Goal: Browse casually: Explore the website without a specific task or goal

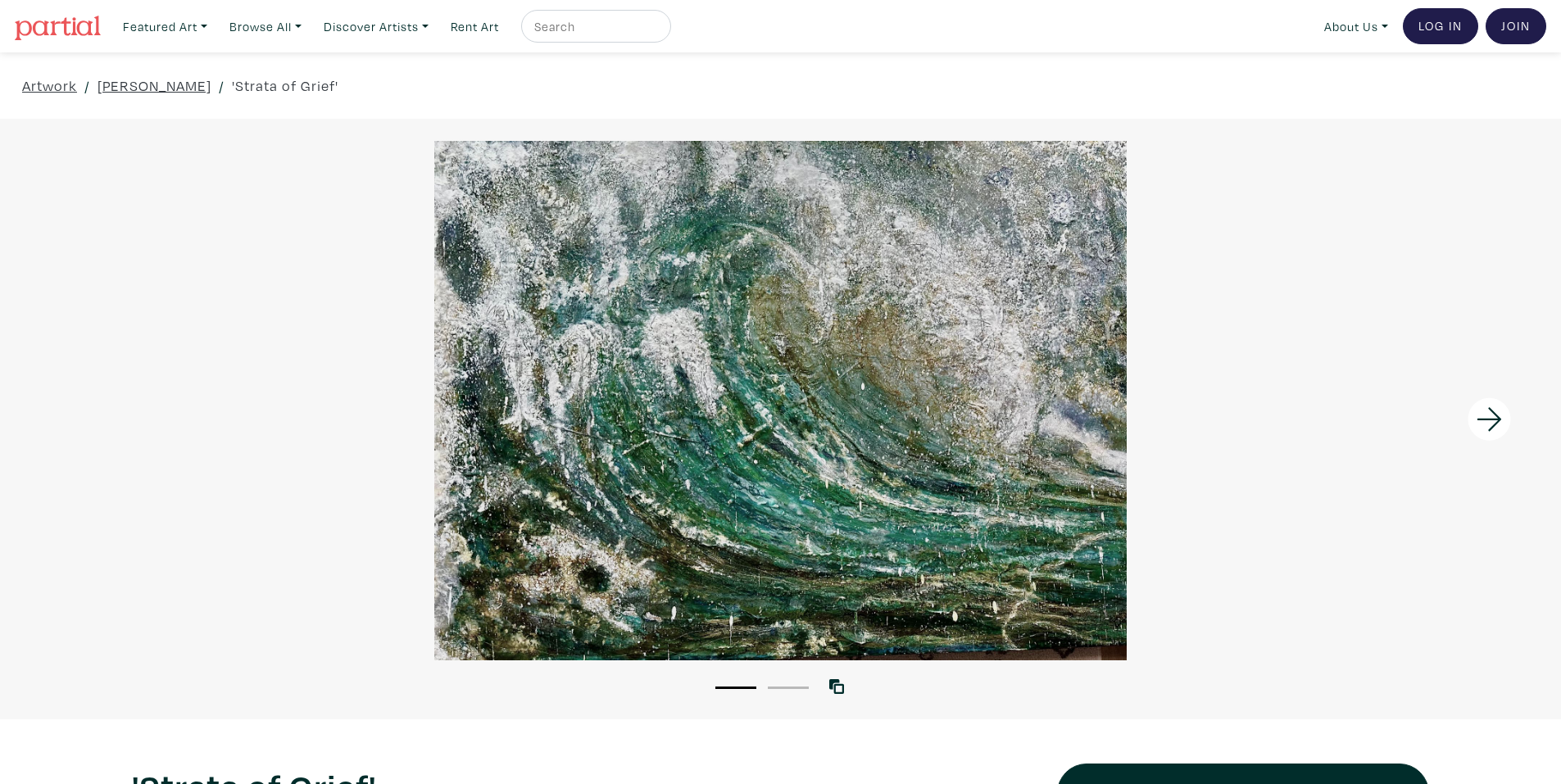
click at [824, 363] on div at bounding box center [780, 401] width 1561 height 520
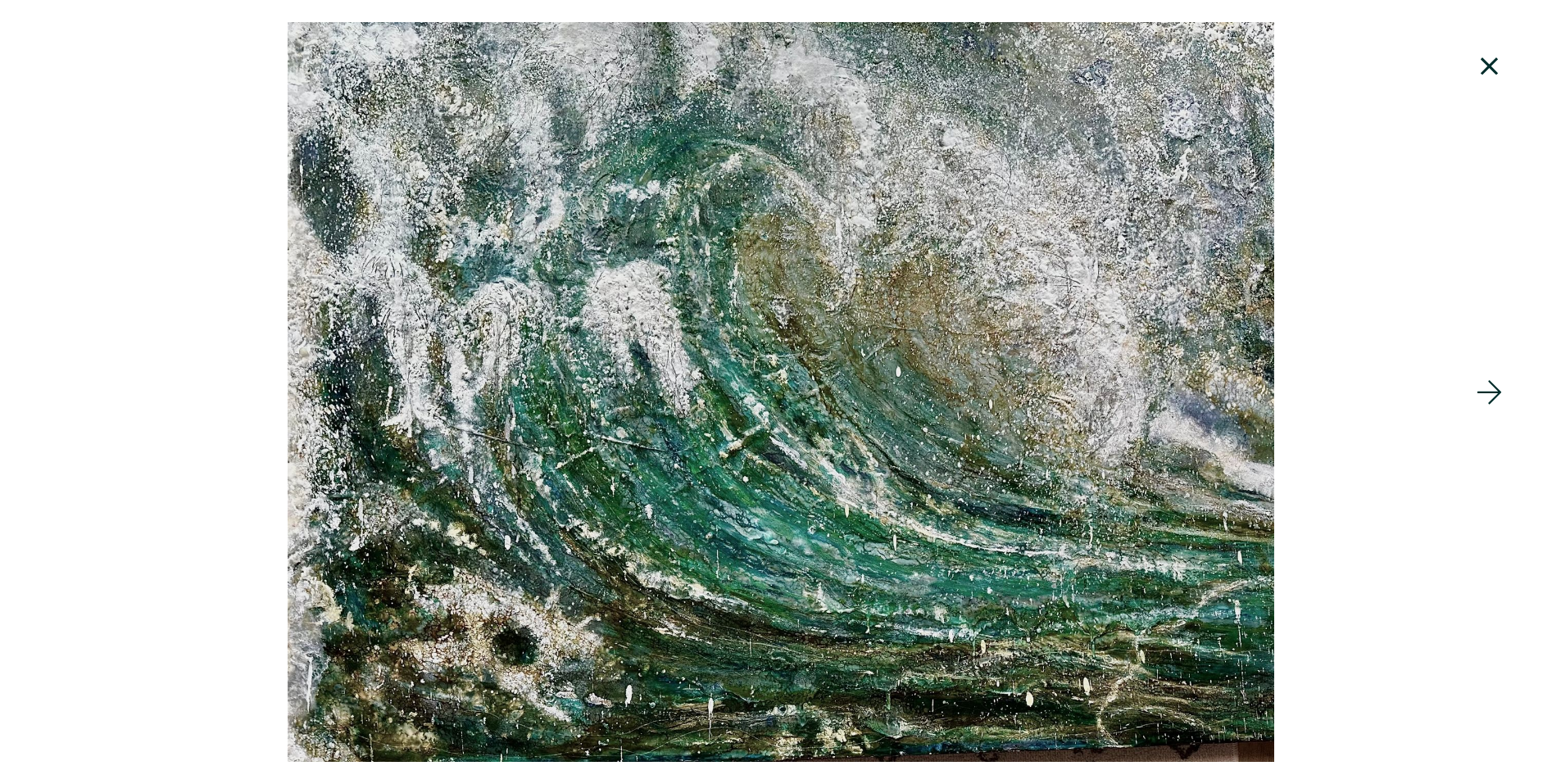
click at [822, 355] on div at bounding box center [780, 392] width 1561 height 739
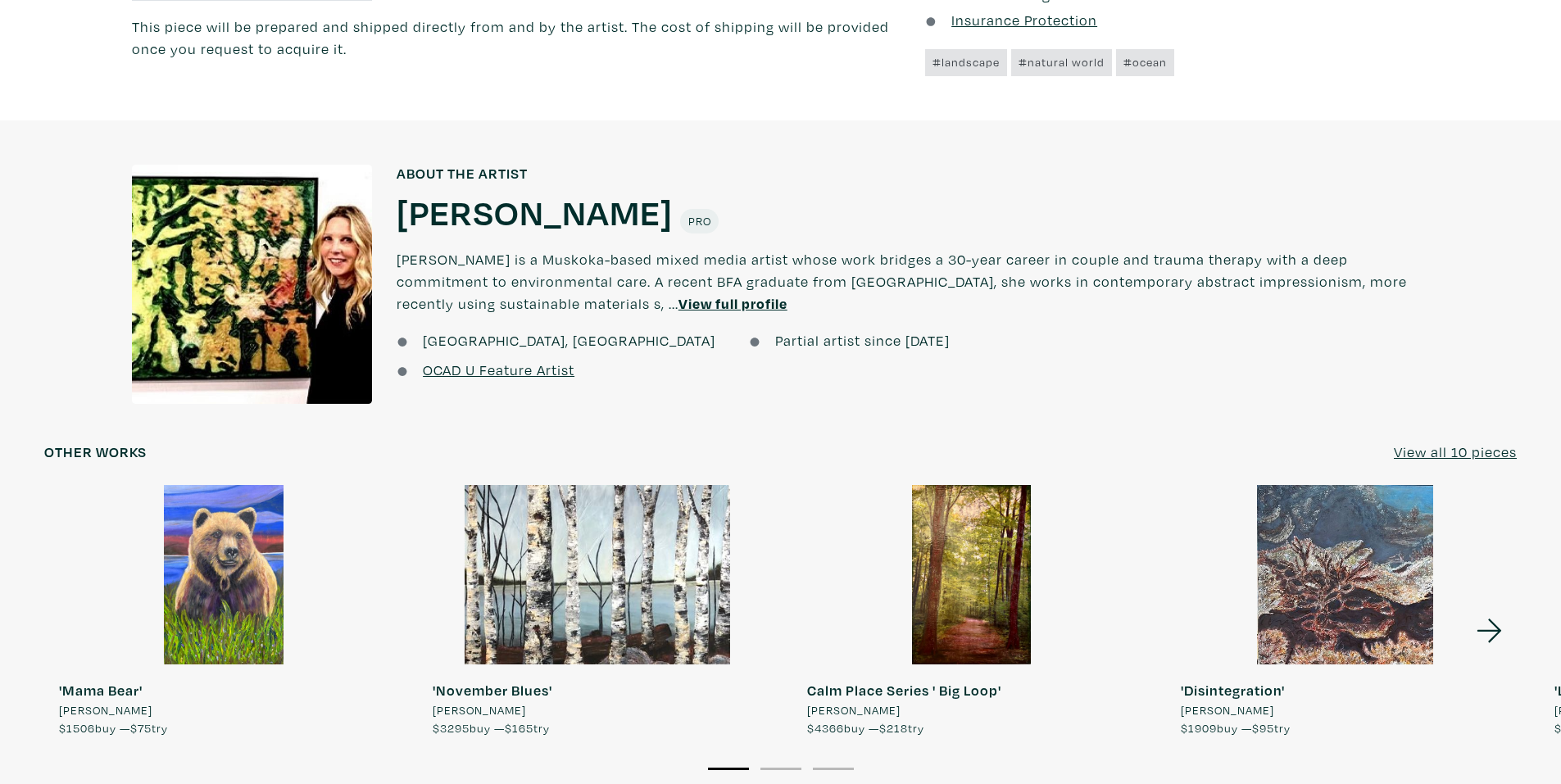
scroll to position [1557, 0]
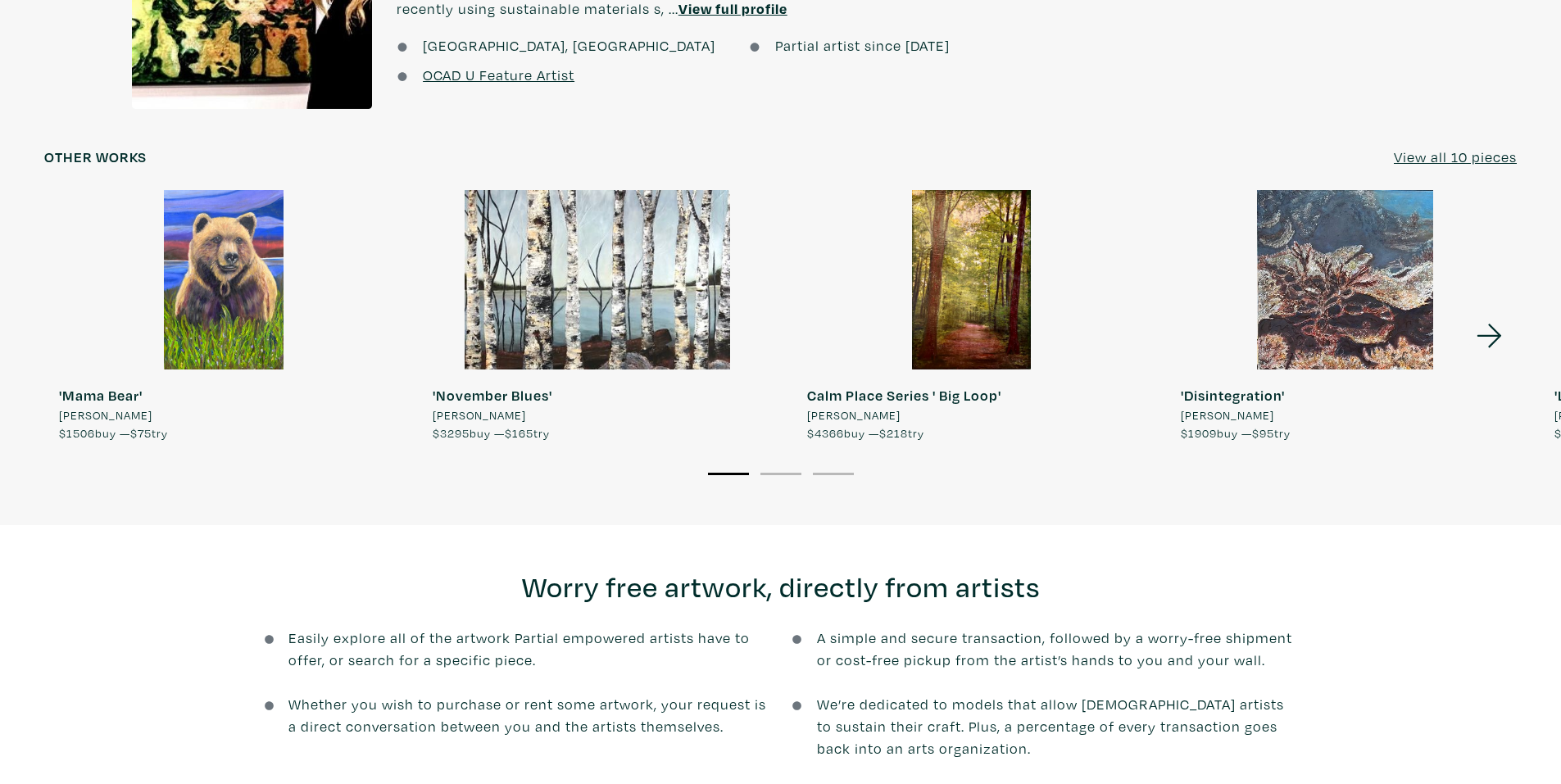
click at [194, 305] on div at bounding box center [224, 280] width 359 height 180
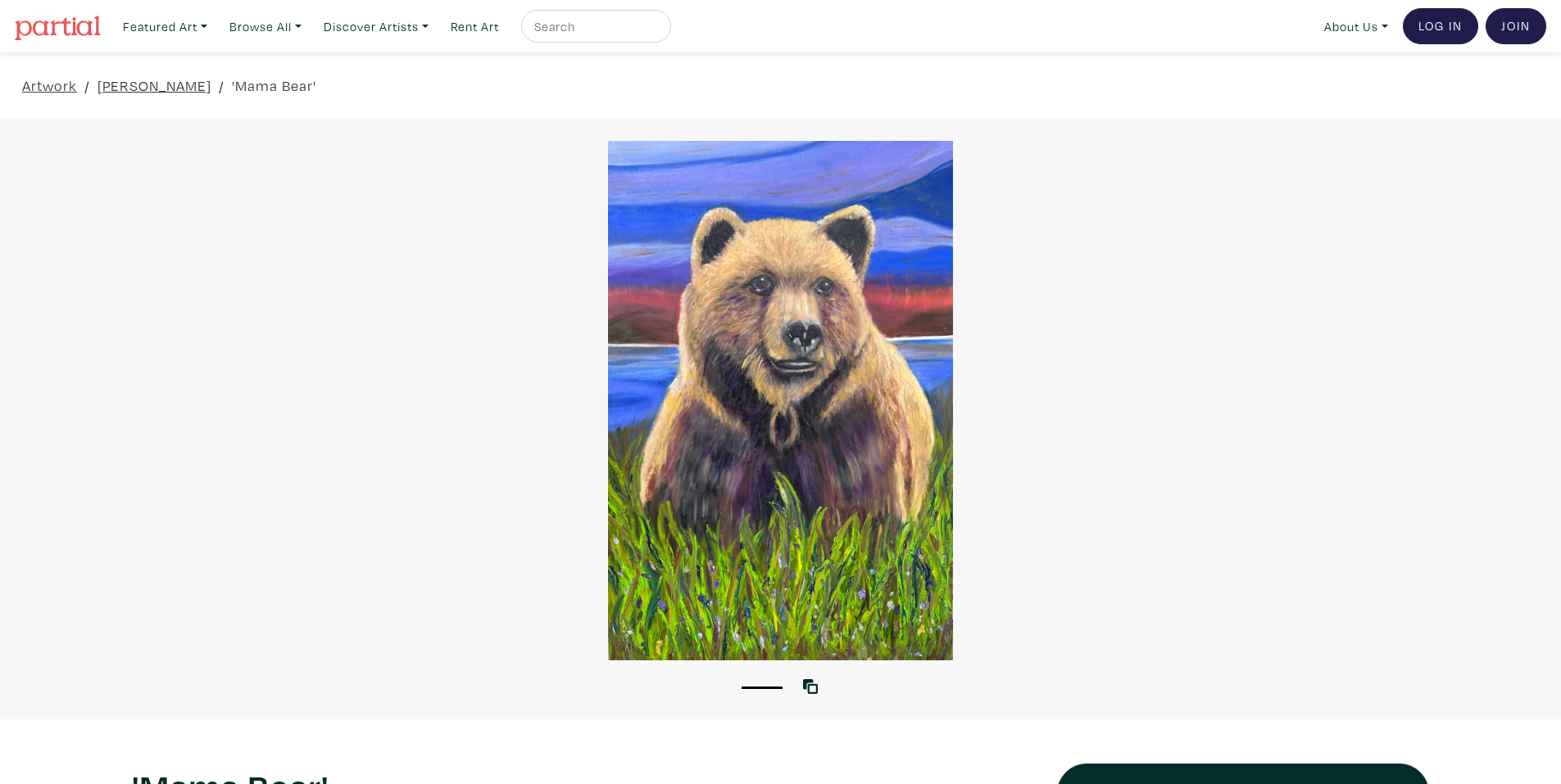
drag, startPoint x: 251, startPoint y: 253, endPoint x: 86, endPoint y: 49, distance: 262.4
click at [151, 181] on div at bounding box center [780, 401] width 1561 height 520
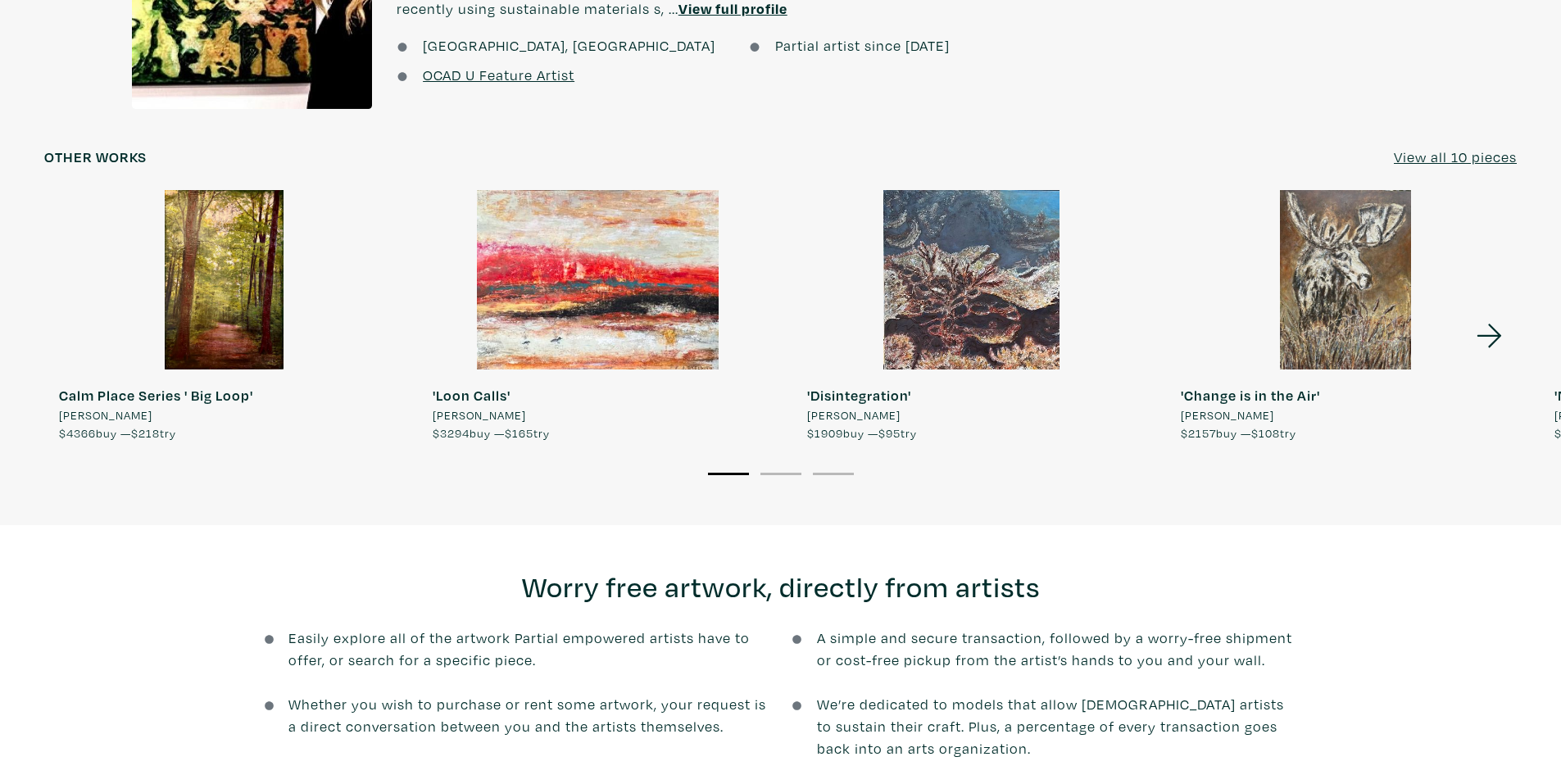
click at [1500, 333] on icon at bounding box center [1489, 335] width 55 height 45
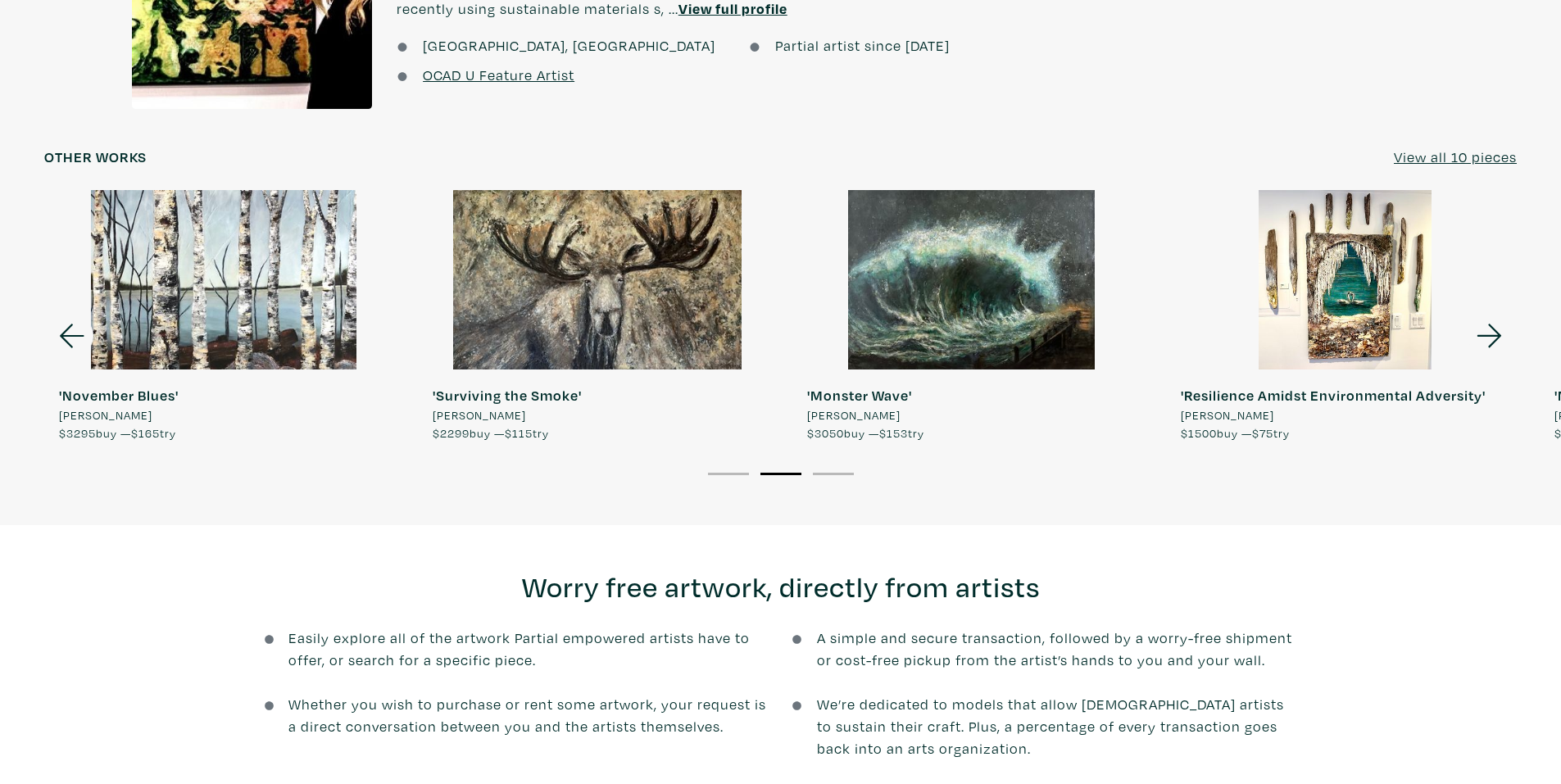
click at [1500, 333] on icon at bounding box center [1489, 335] width 55 height 45
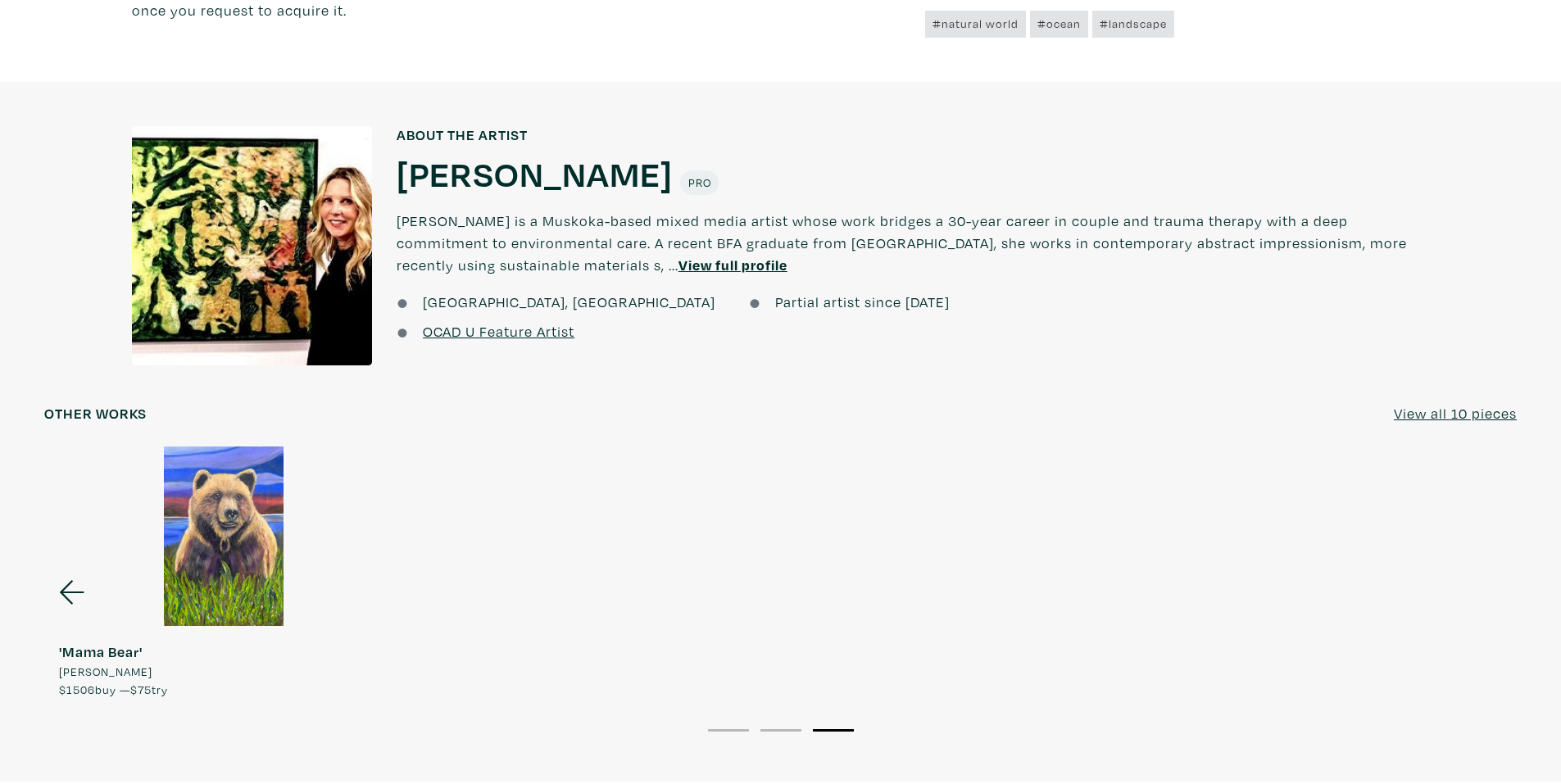
scroll to position [1311, 0]
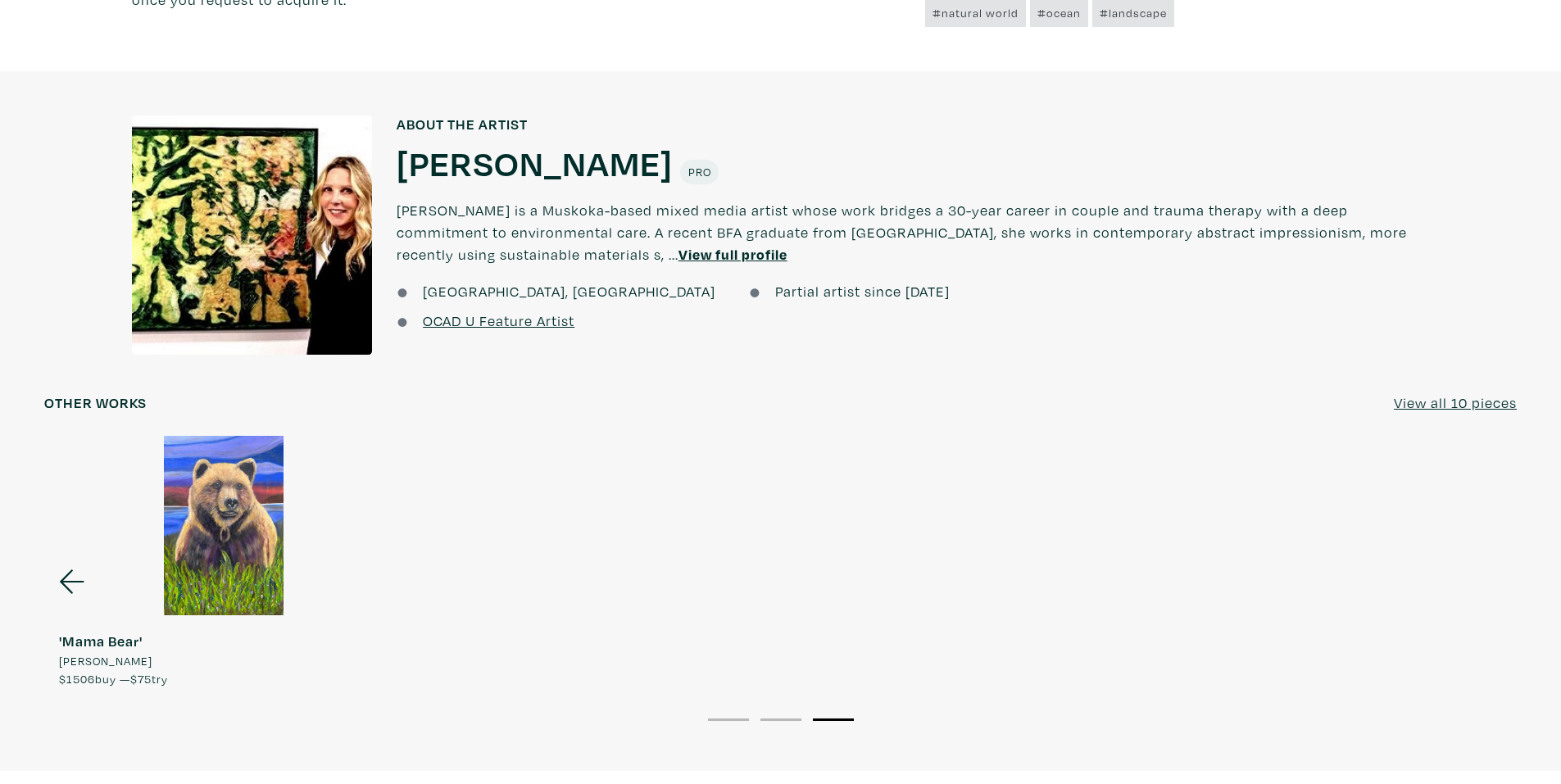
click at [71, 582] on icon at bounding box center [72, 581] width 55 height 45
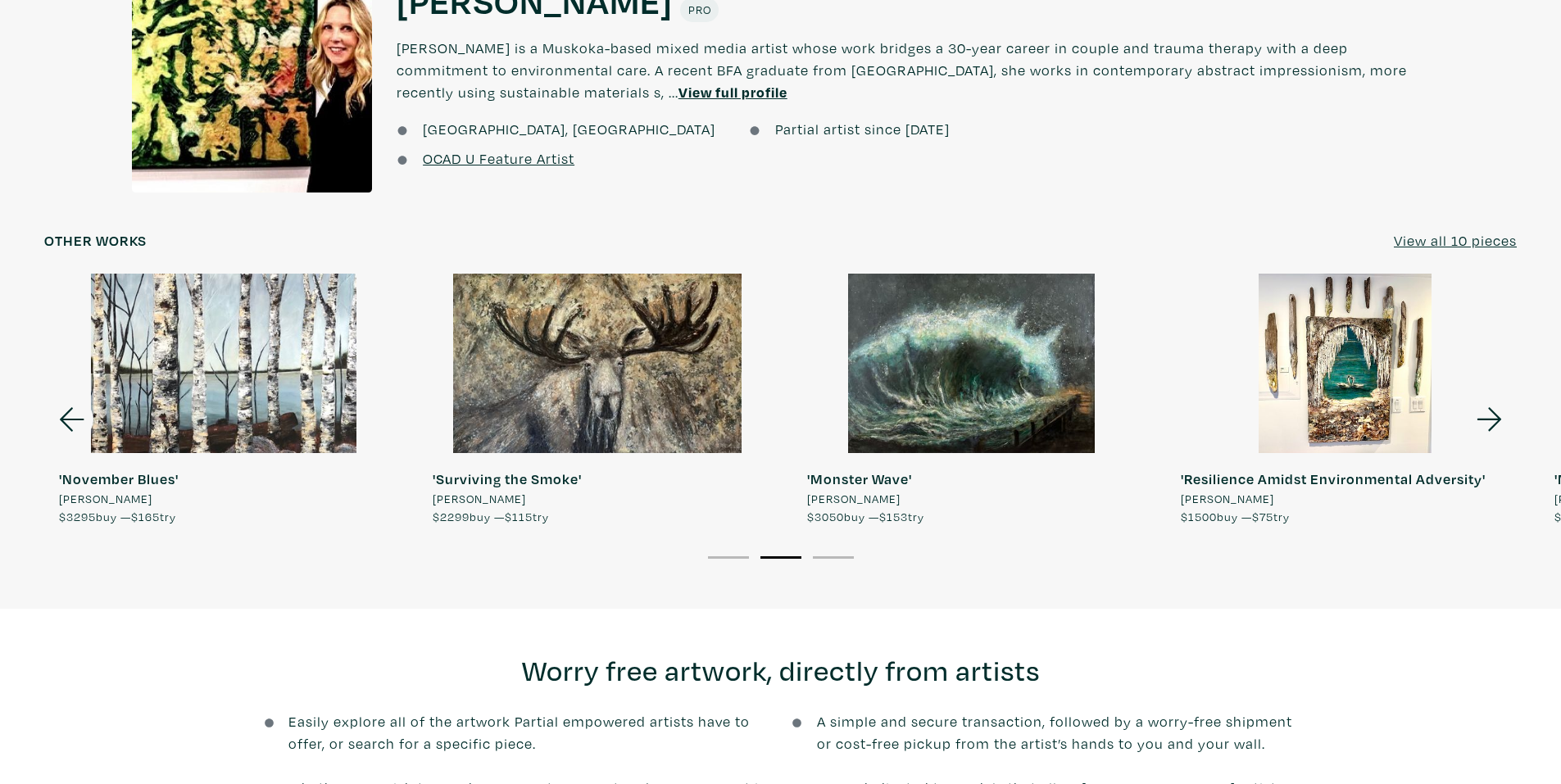
scroll to position [1557, 0]
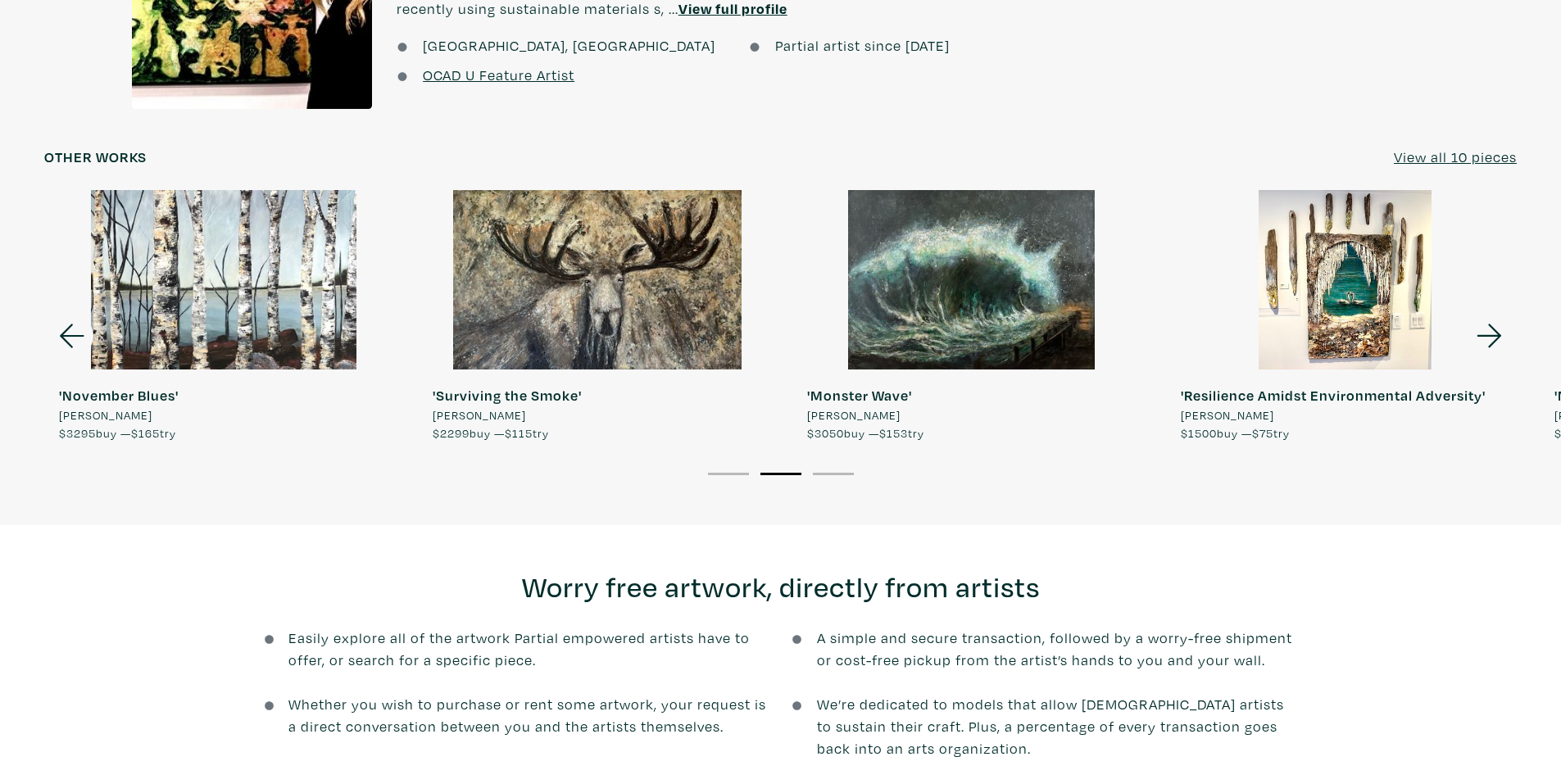
drag, startPoint x: 681, startPoint y: 512, endPoint x: 544, endPoint y: 515, distance: 137.0
click at [544, 515] on div "About the artist About the artist Lisa Skelding Lisa Skelding Pro Lisa Skelding…" at bounding box center [780, 175] width 1561 height 700
click at [1475, 338] on icon at bounding box center [1489, 335] width 55 height 45
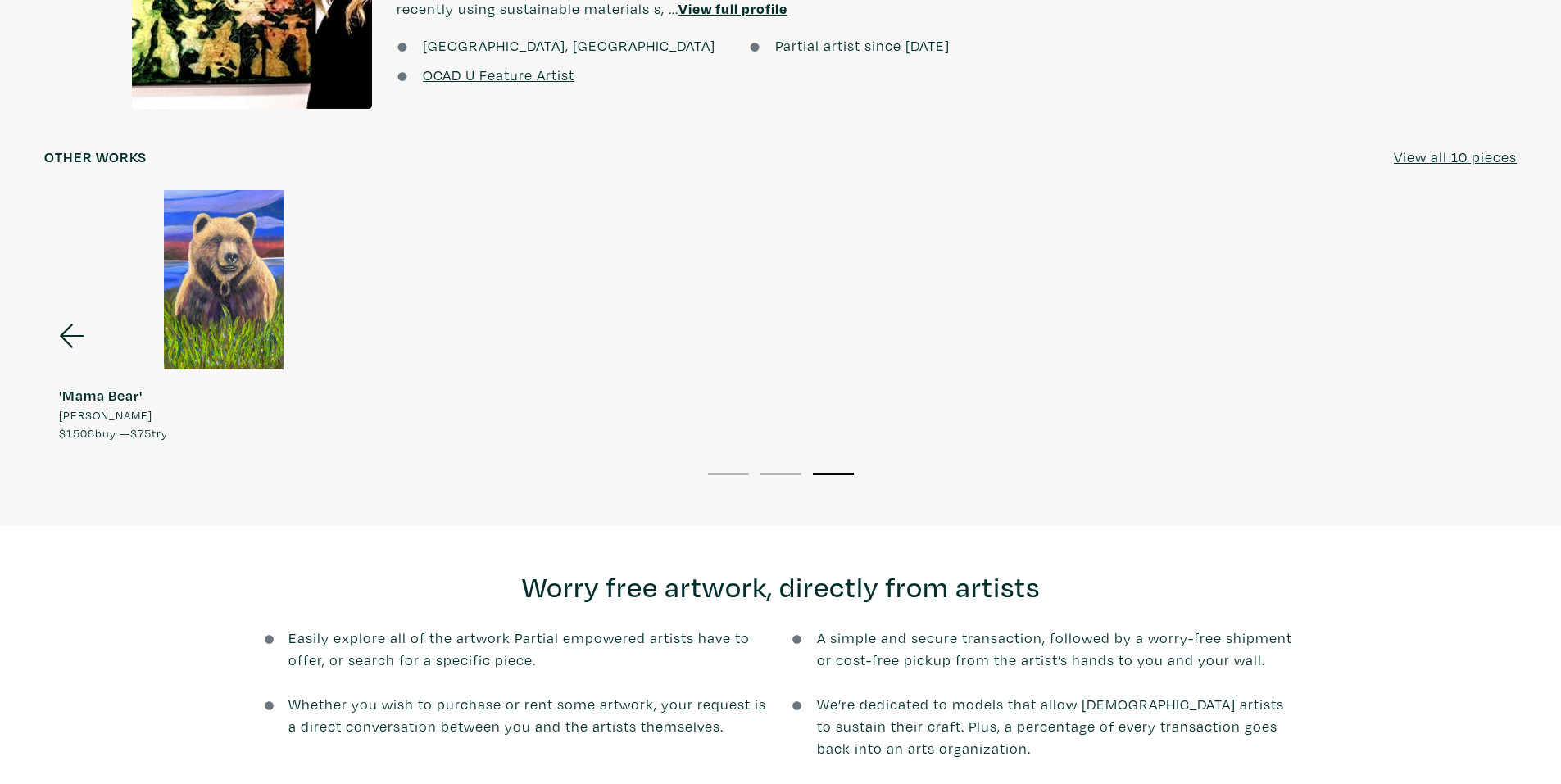
click at [66, 330] on icon at bounding box center [72, 335] width 25 height 24
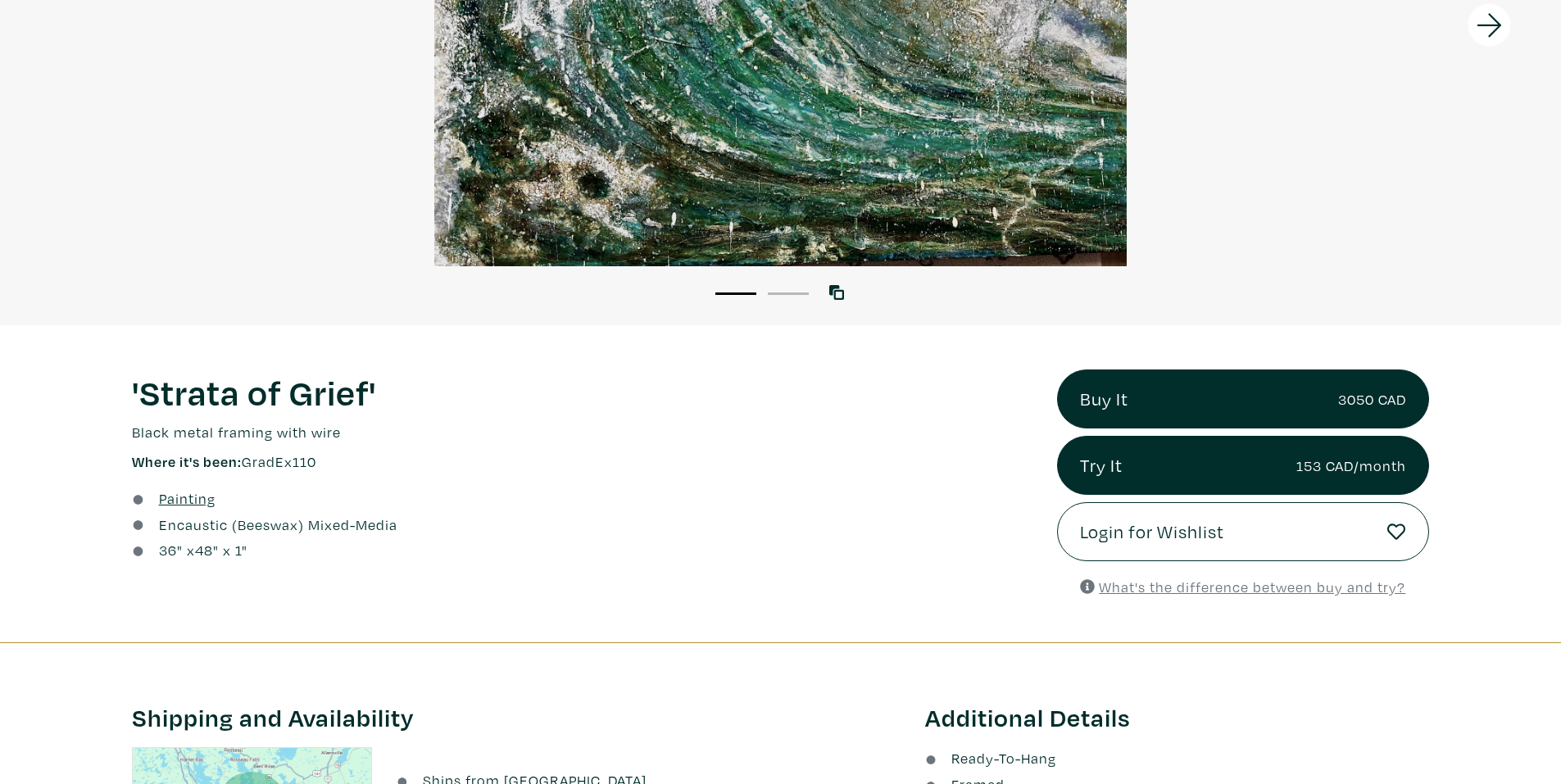
scroll to position [328, 0]
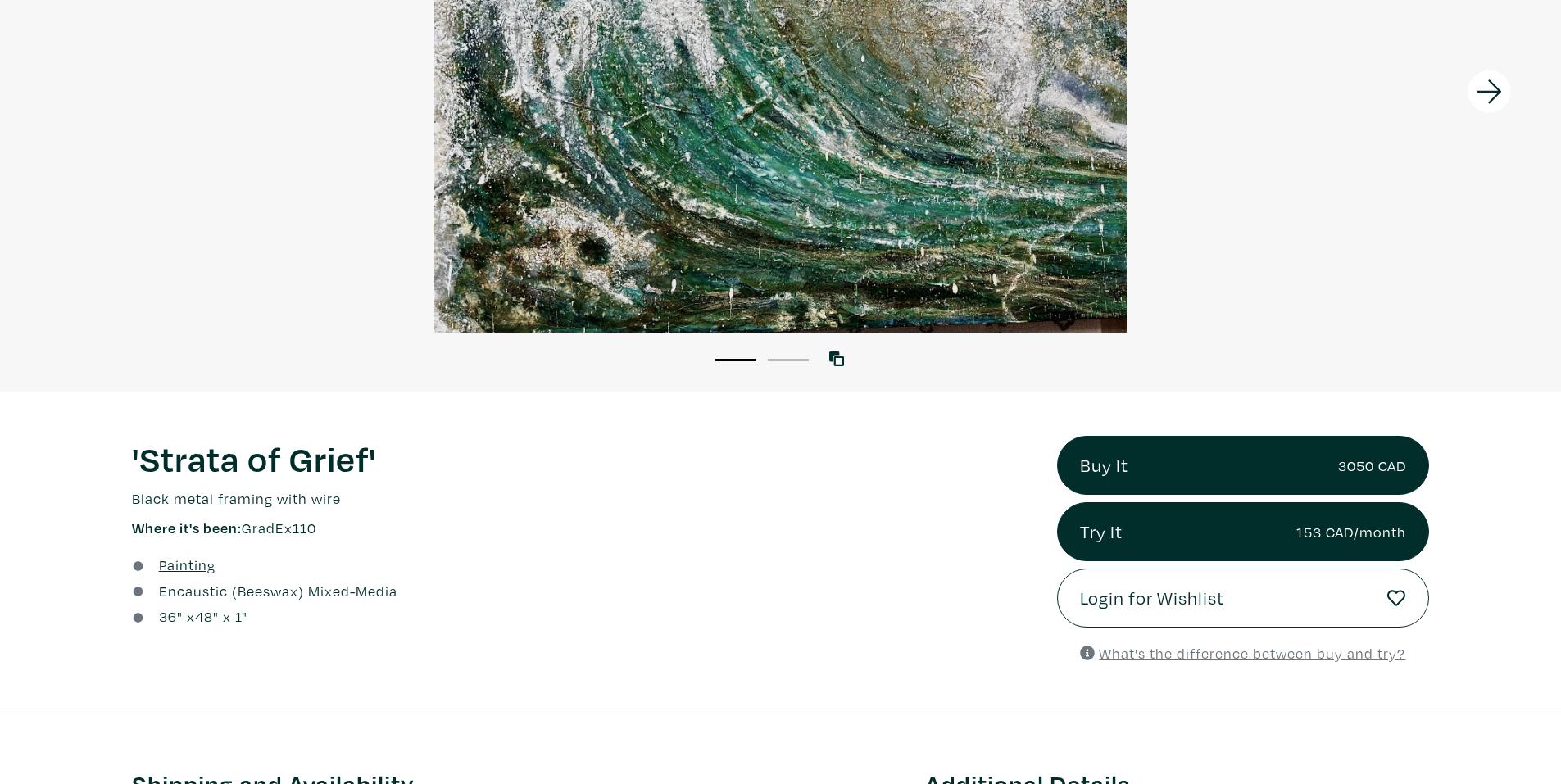
drag, startPoint x: 1098, startPoint y: 147, endPoint x: 1288, endPoint y: 58, distance: 209.8
click at [1288, 58] on div at bounding box center [1366, 91] width 390 height 600
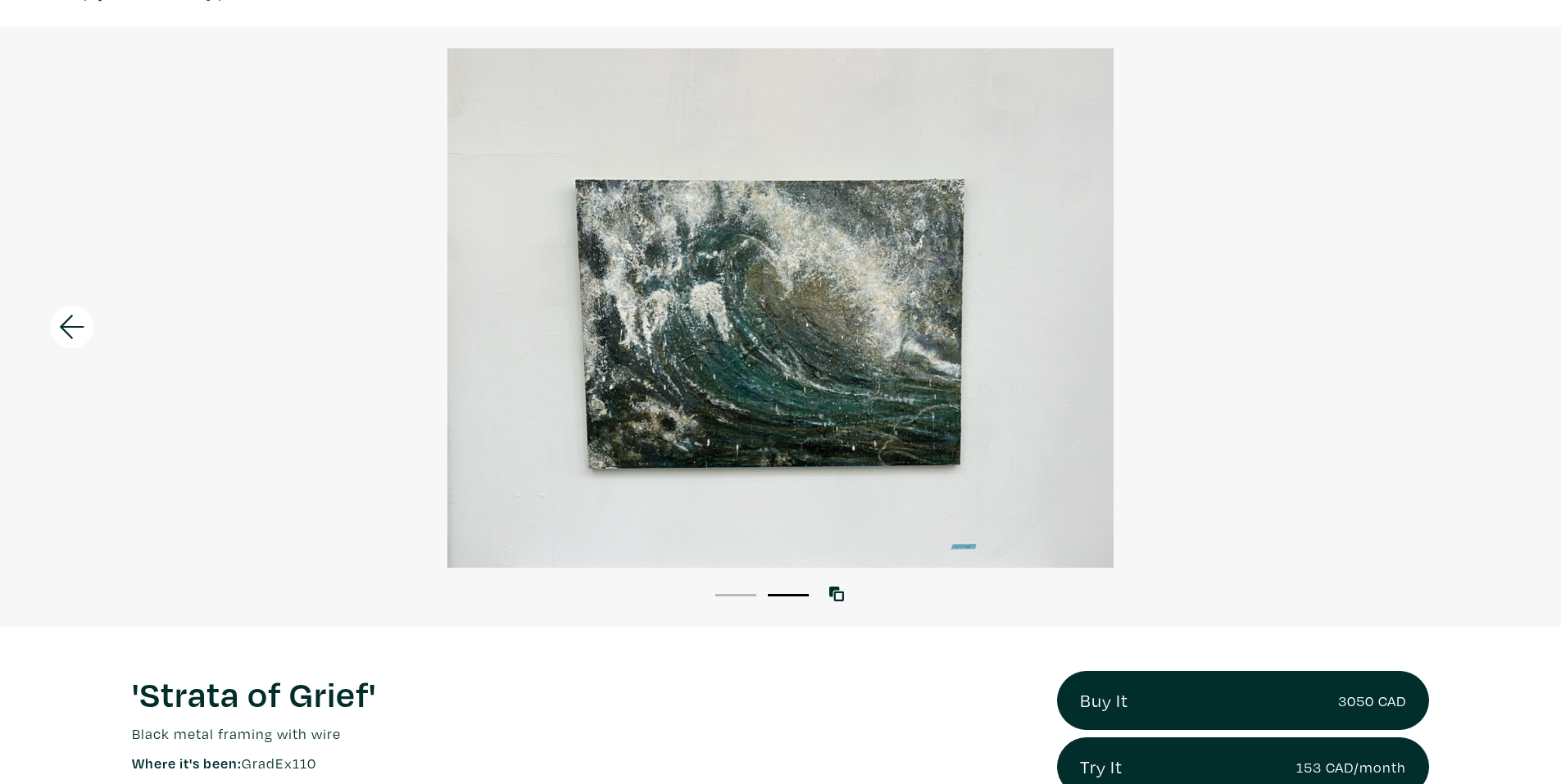
scroll to position [0, 0]
